Goal: Find contact information: Find contact information

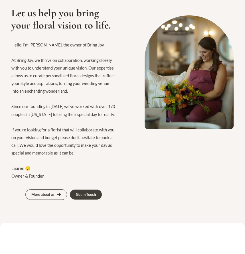
scroll to position [355, 0]
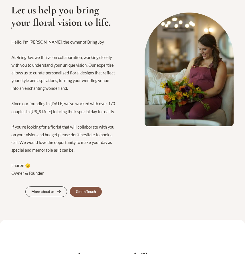
click at [83, 193] on div "Get In Touch" at bounding box center [86, 192] width 20 height 4
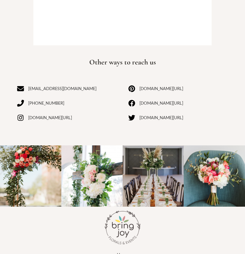
scroll to position [284, 0]
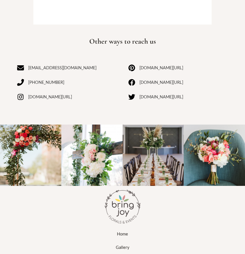
click at [63, 97] on link "instagram.com/bringjoytexas" at bounding box center [44, 97] width 55 height 8
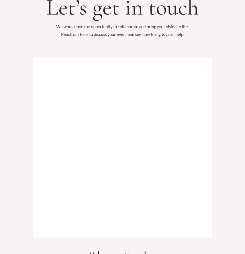
scroll to position [0, 0]
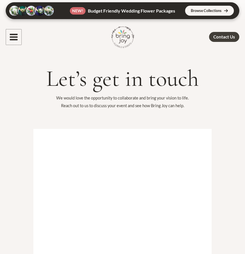
click at [14, 39] on icon "button" at bounding box center [14, 37] width 8 height 7
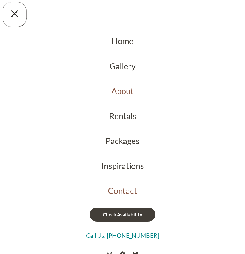
scroll to position [8, 0]
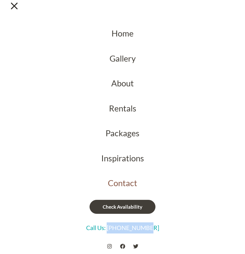
copy link "[PHONE_NUMBER]"
drag, startPoint x: 157, startPoint y: 230, endPoint x: 114, endPoint y: 230, distance: 43.8
click at [114, 230] on div "Call Us: [PHONE_NUMBER]" at bounding box center [122, 228] width 245 height 20
click at [120, 183] on link "Contact" at bounding box center [122, 182] width 245 height 25
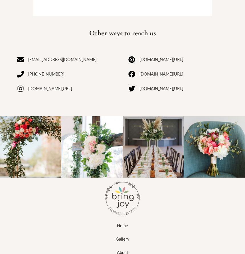
scroll to position [290, 0]
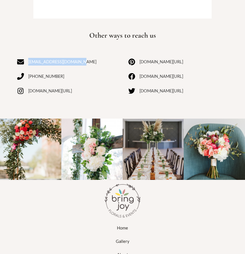
copy div "[EMAIL_ADDRESS][DOMAIN_NAME]"
drag, startPoint x: 90, startPoint y: 63, endPoint x: 33, endPoint y: 63, distance: 57.5
click at [33, 63] on div "[EMAIL_ADDRESS][DOMAIN_NAME] [PHONE_NUMBER] [DOMAIN_NAME][URL]" at bounding box center [67, 80] width 100 height 44
